Goal: Task Accomplishment & Management: Use online tool/utility

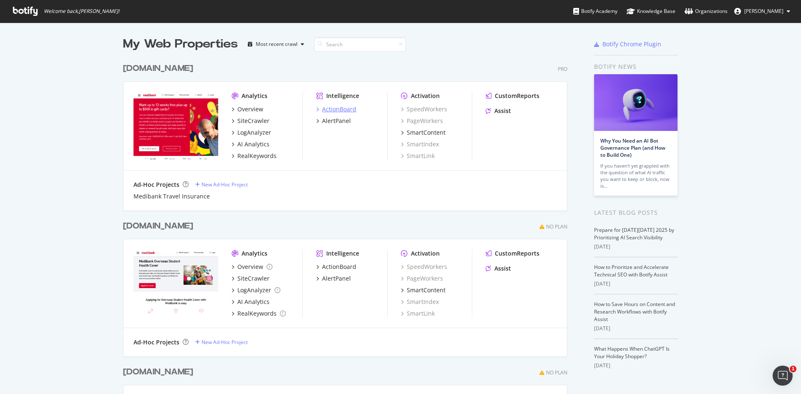
click at [336, 108] on div "ActionBoard" at bounding box center [339, 109] width 34 height 8
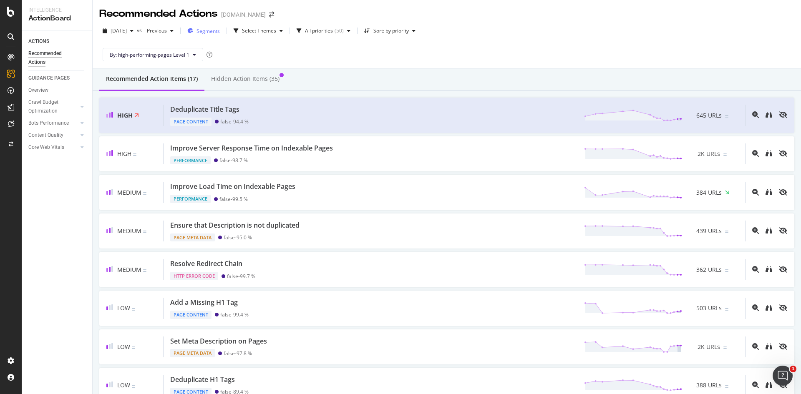
click at [220, 30] on span "Segments" at bounding box center [208, 31] width 23 height 7
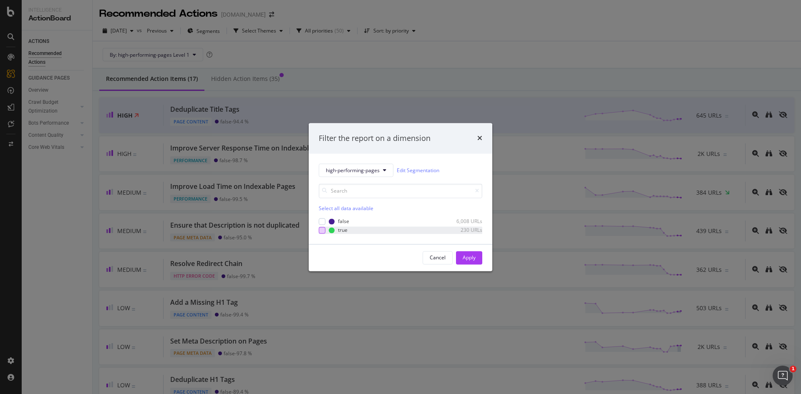
click at [321, 231] on div "modal" at bounding box center [322, 230] width 7 height 7
click at [323, 227] on div "modal" at bounding box center [322, 230] width 7 height 7
click at [474, 258] on div "Apply" at bounding box center [469, 257] width 13 height 7
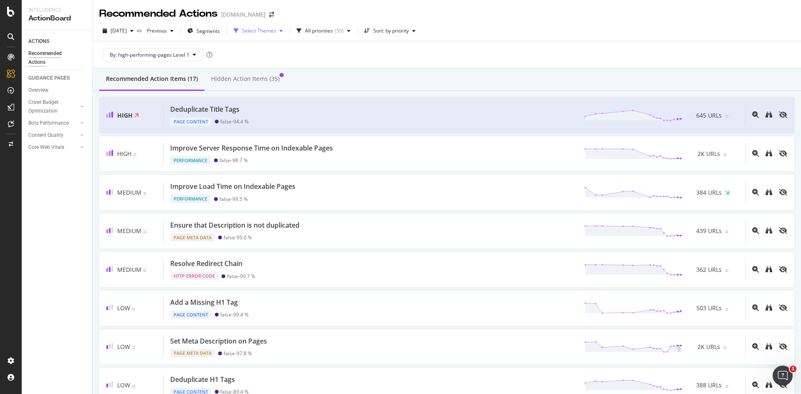
click at [276, 31] on div "Select Themes" at bounding box center [259, 30] width 34 height 5
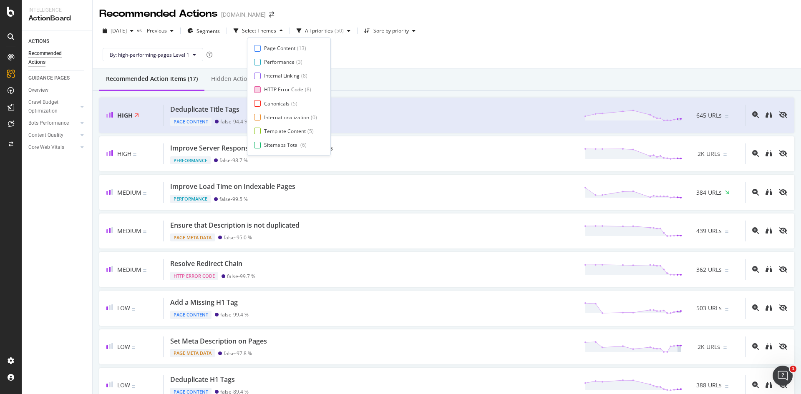
scroll to position [14, 0]
click at [255, 115] on div at bounding box center [257, 117] width 7 height 7
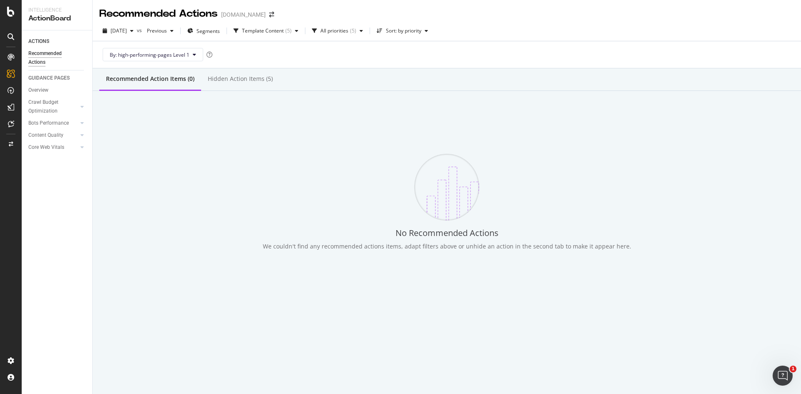
click at [411, 56] on div "By: high-performing-pages Level 1" at bounding box center [446, 54] width 695 height 27
click at [249, 78] on div "Hidden Action Items (5)" at bounding box center [240, 79] width 65 height 8
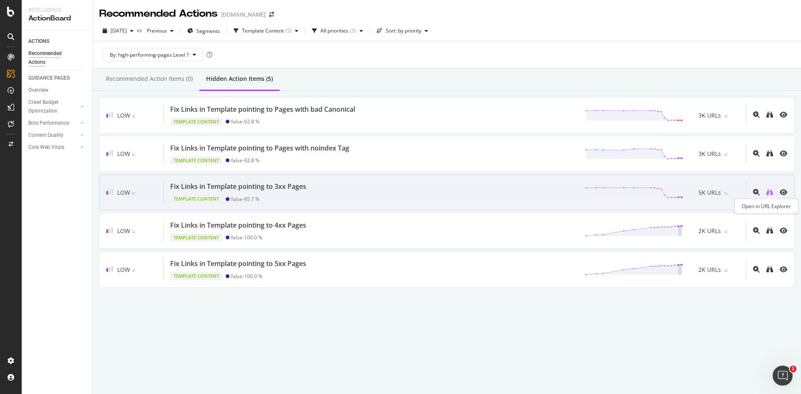
click at [767, 192] on icon "binoculars" at bounding box center [770, 192] width 7 height 7
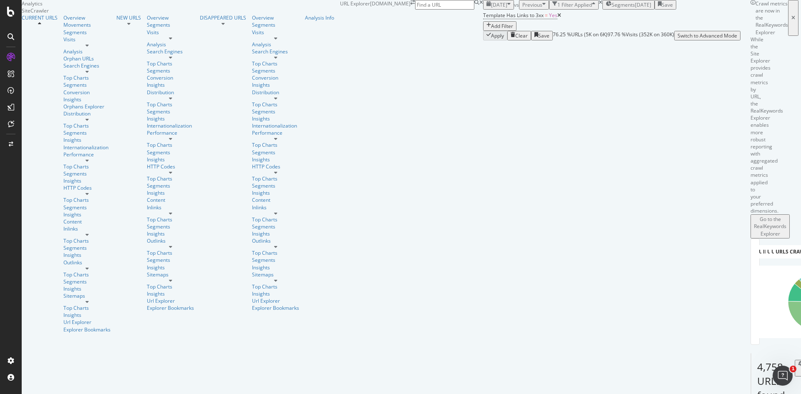
scroll to position [174, 0]
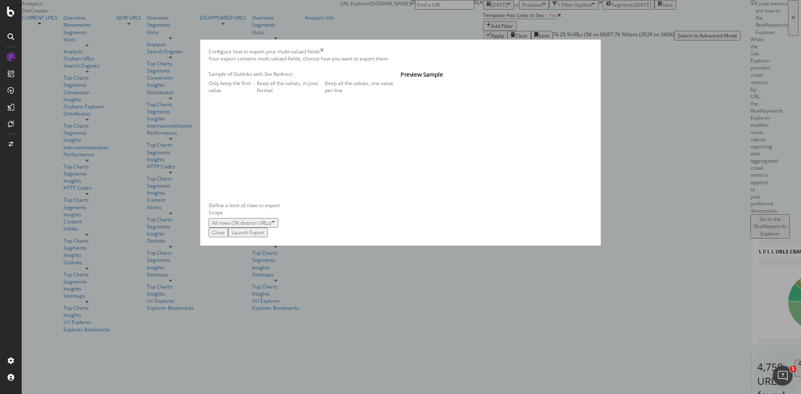
click at [325, 94] on div "Keep all the values, one value per line" at bounding box center [363, 87] width 76 height 14
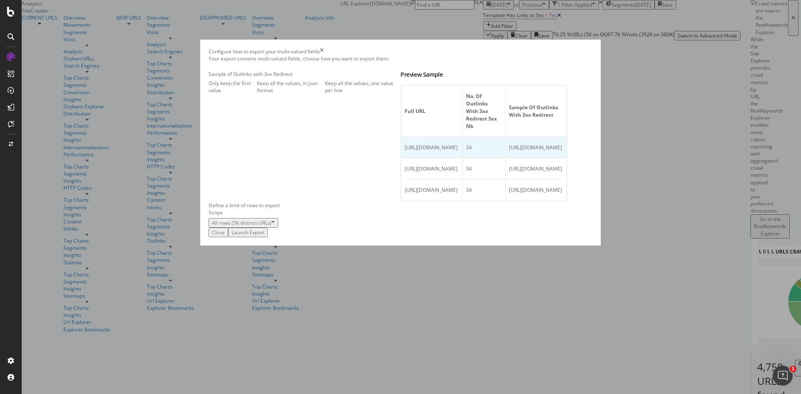
scroll to position [0, 307]
click at [265, 236] on div "Launch Export" at bounding box center [248, 232] width 33 height 7
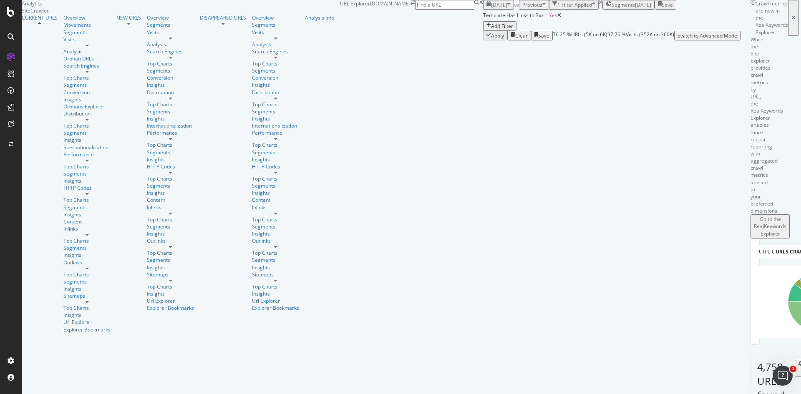
scroll to position [333, 0]
click at [4, 394] on icon "close toast" at bounding box center [2, 397] width 4 height 7
